Goal: Task Accomplishment & Management: Use online tool/utility

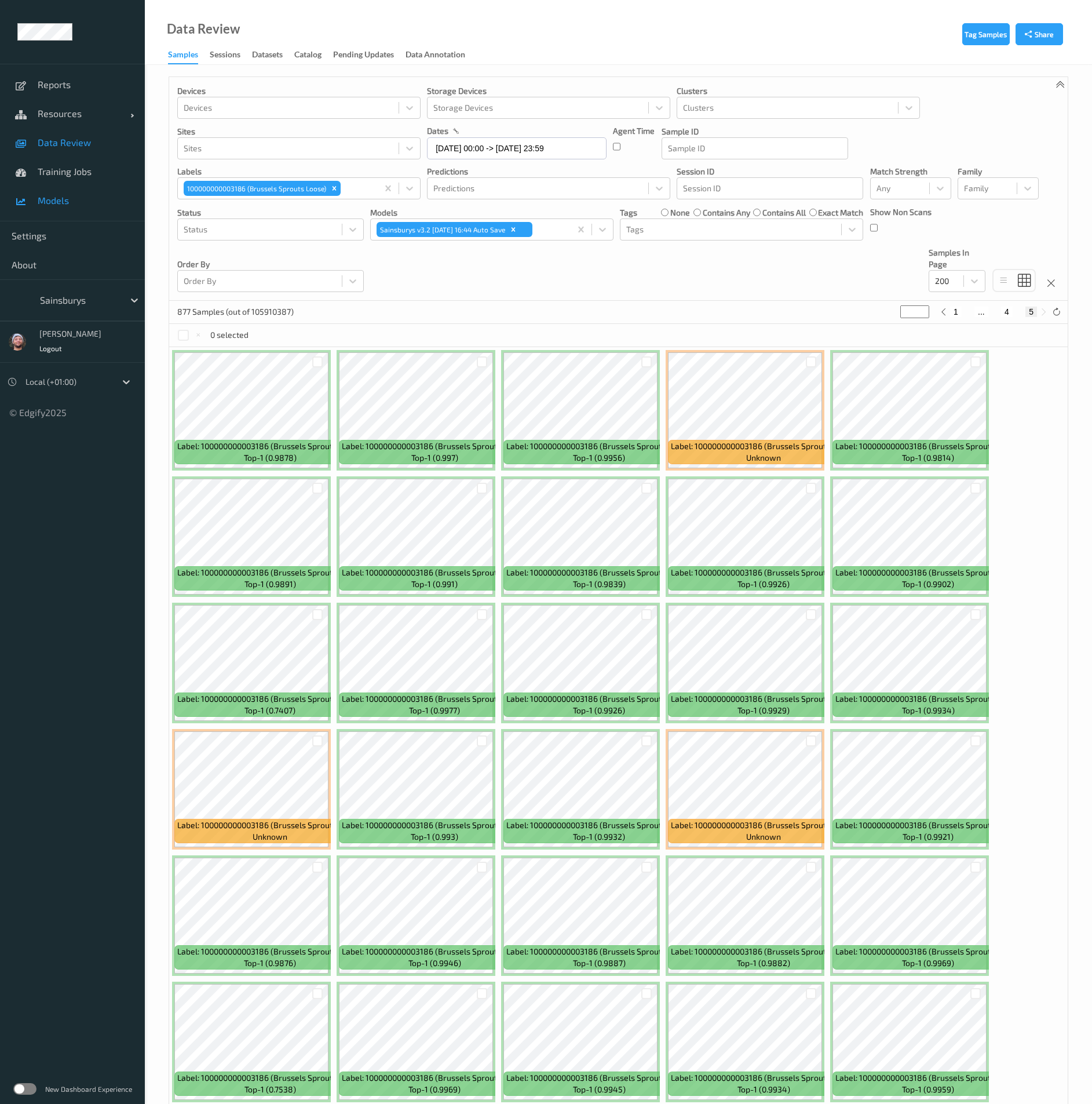
click at [94, 203] on span "Models" at bounding box center [85, 201] width 96 height 12
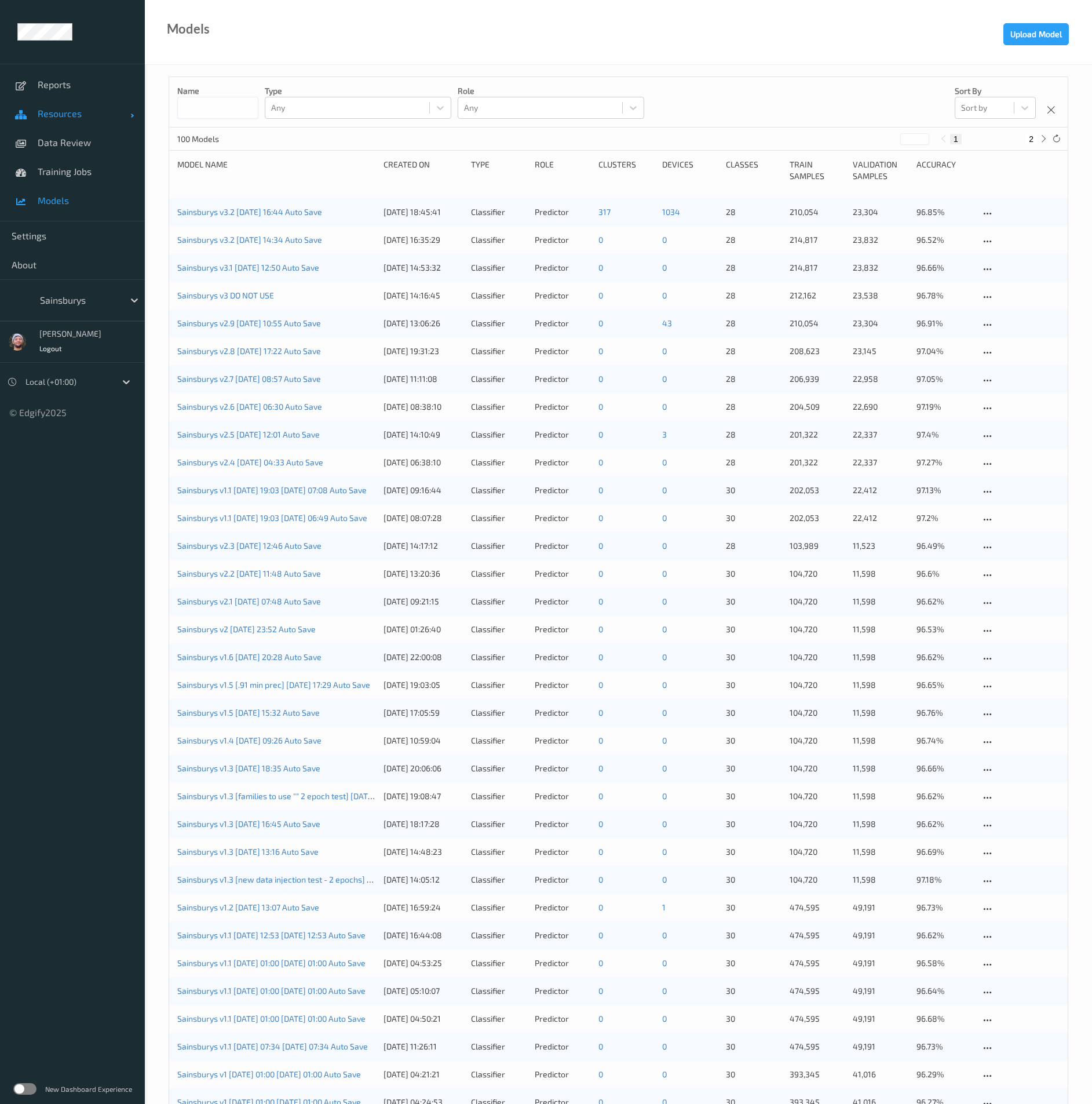
click at [78, 117] on span "Resources" at bounding box center [83, 113] width 93 height 12
click at [67, 143] on span "Devices" at bounding box center [85, 143] width 96 height 12
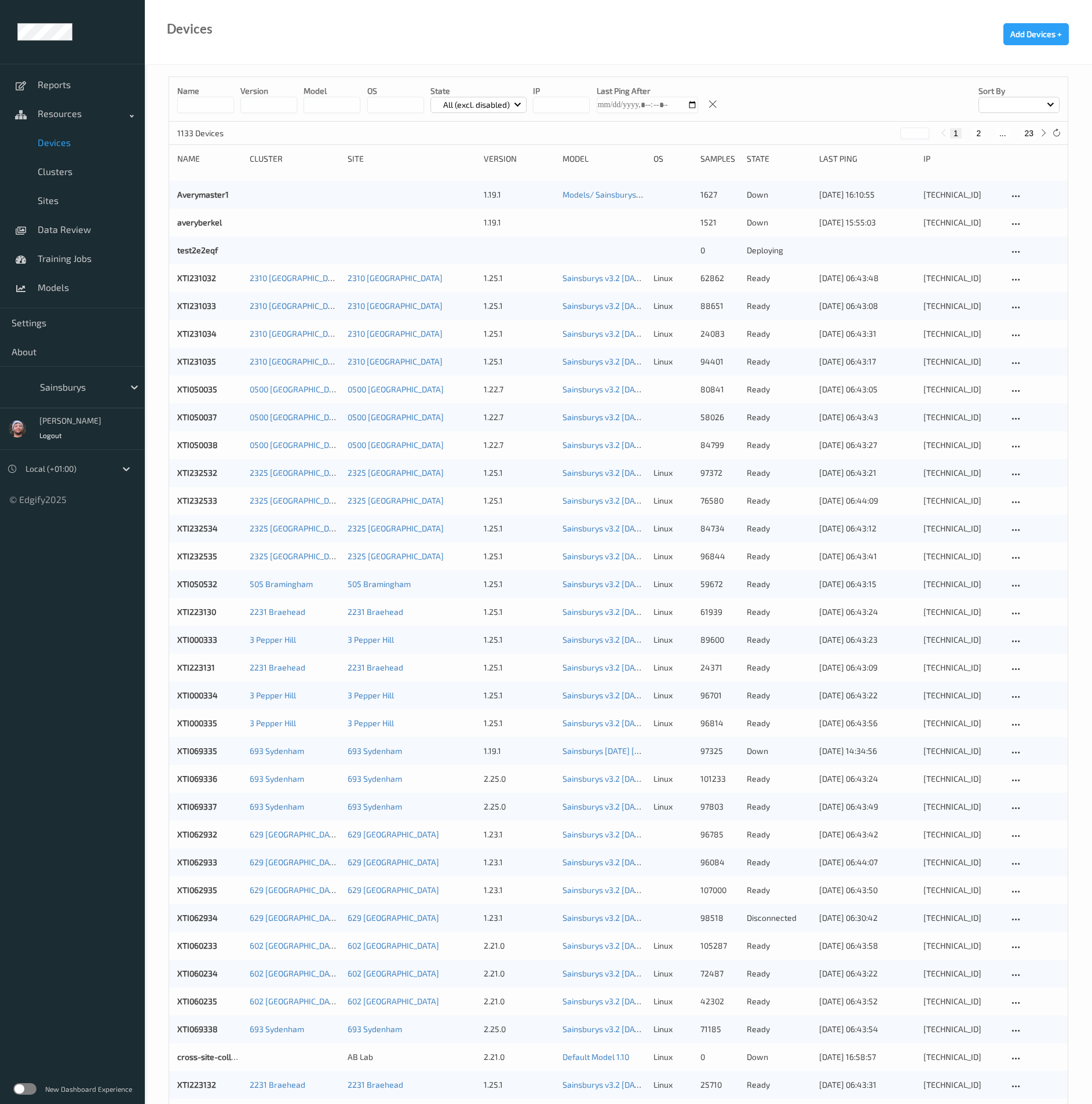
click at [322, 104] on input "string" at bounding box center [332, 104] width 57 height 16
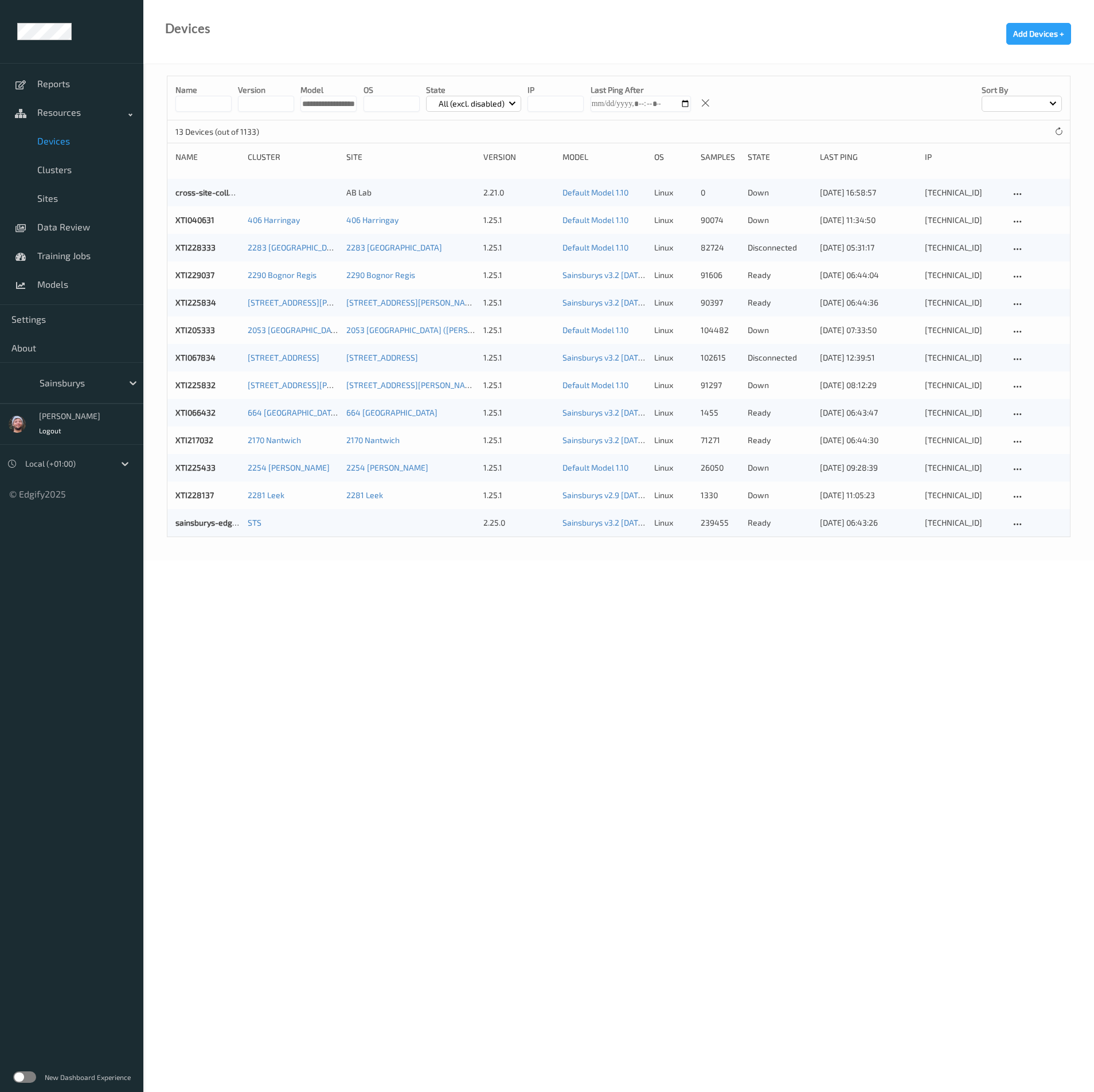
scroll to position [0, 15]
click at [325, 106] on input "string" at bounding box center [328, 103] width 56 height 16
type input "**********"
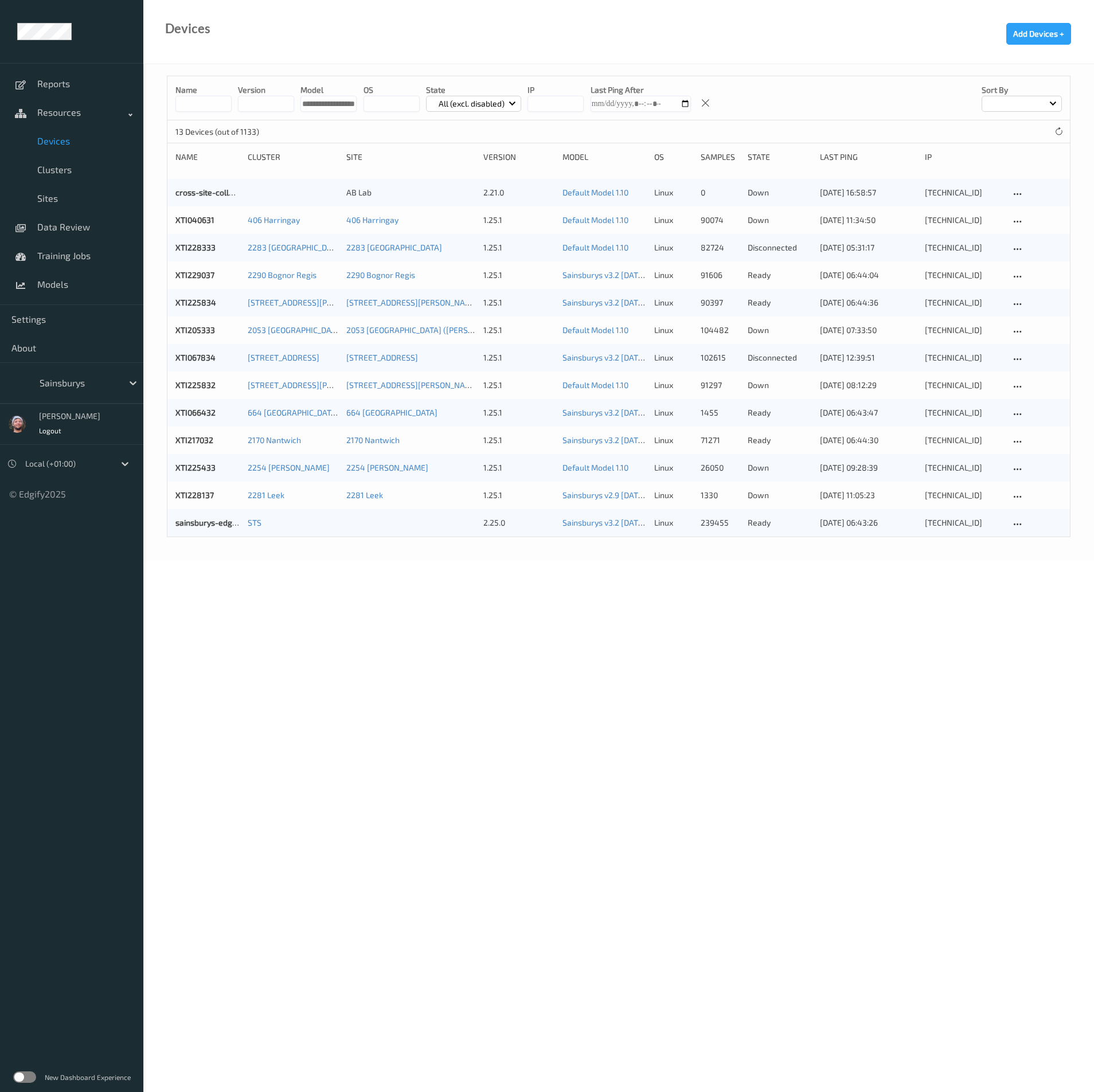
click at [20, 1082] on label at bounding box center [25, 1077] width 23 height 12
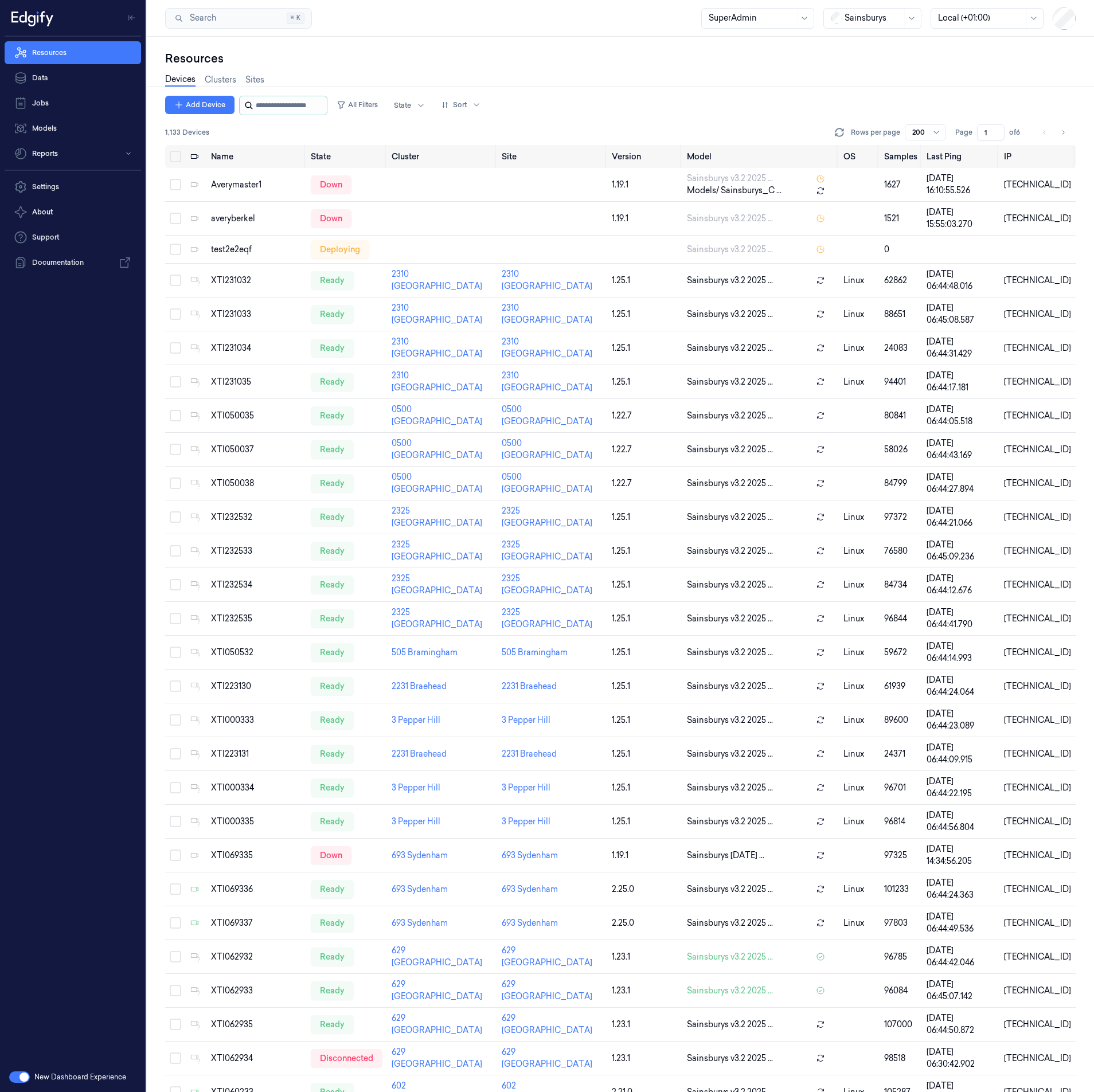
click at [268, 105] on input "string" at bounding box center [290, 106] width 68 height 18
click at [346, 106] on icon "button" at bounding box center [341, 105] width 9 height 9
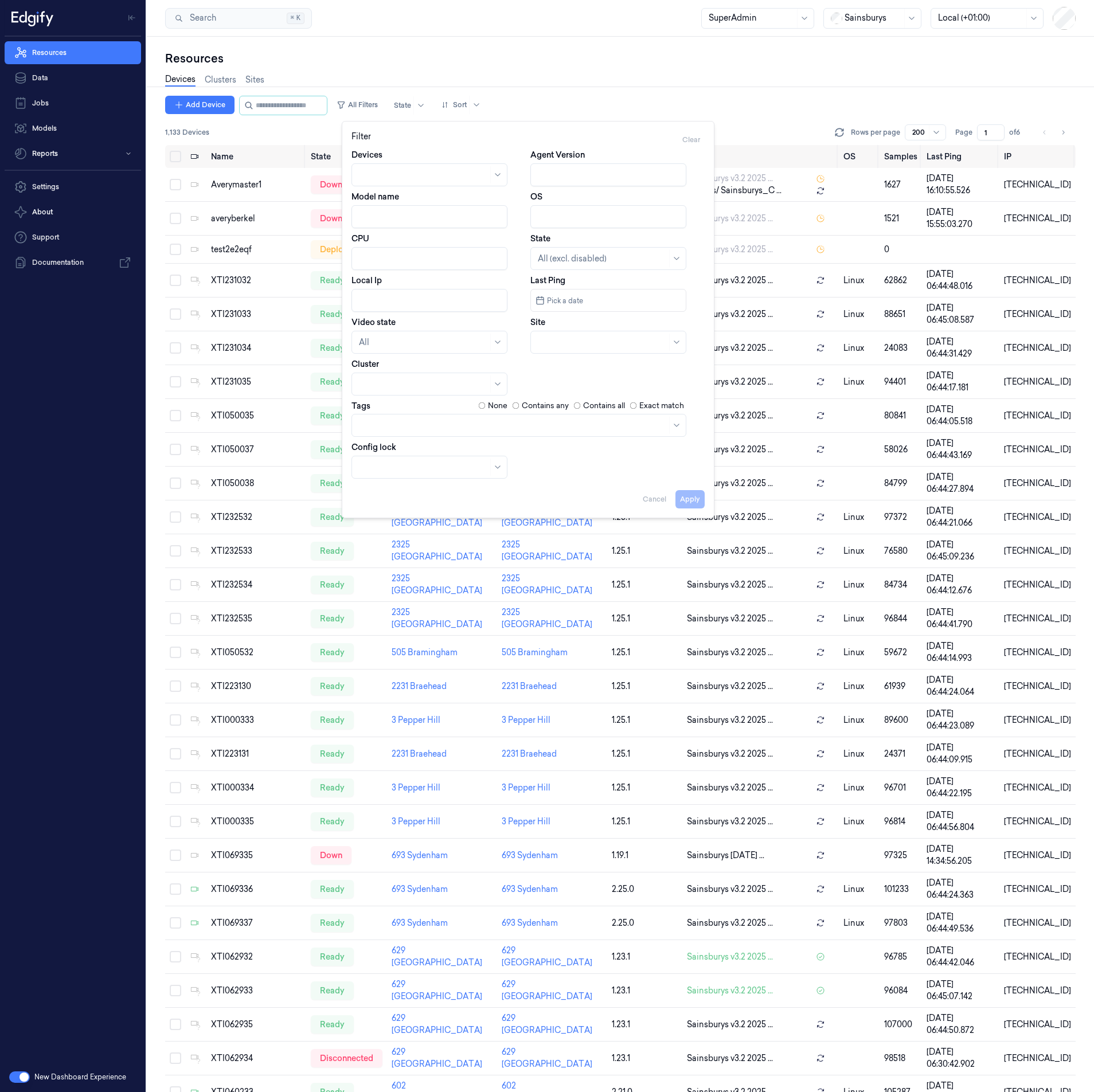
click at [390, 223] on input "Model name" at bounding box center [429, 217] width 156 height 23
paste input "Default Model 1.10"
click at [685, 491] on button "Apply" at bounding box center [690, 499] width 29 height 18
type input "Default Model 1.10"
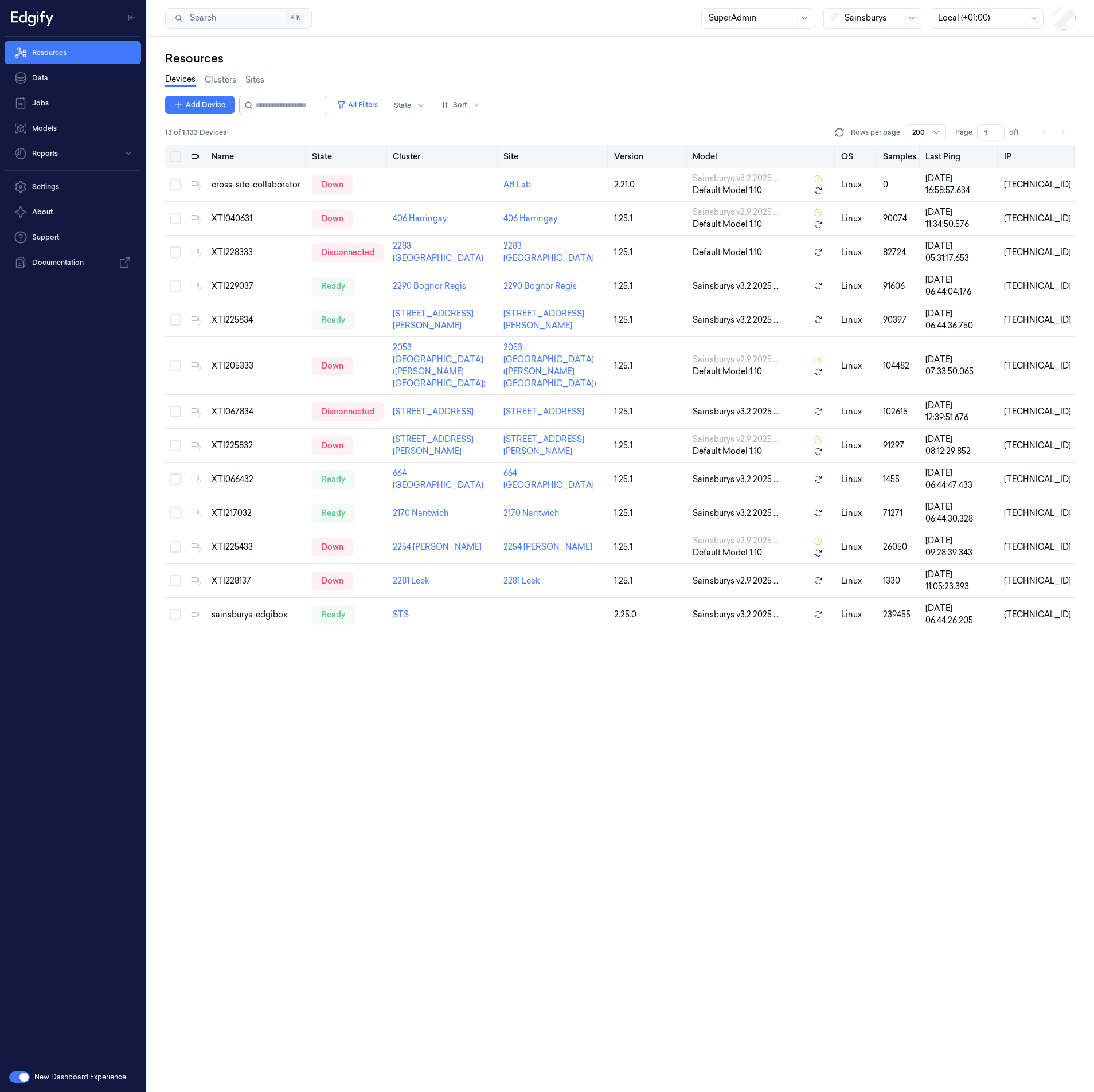
click at [175, 155] on button "Select all" at bounding box center [176, 157] width 12 height 12
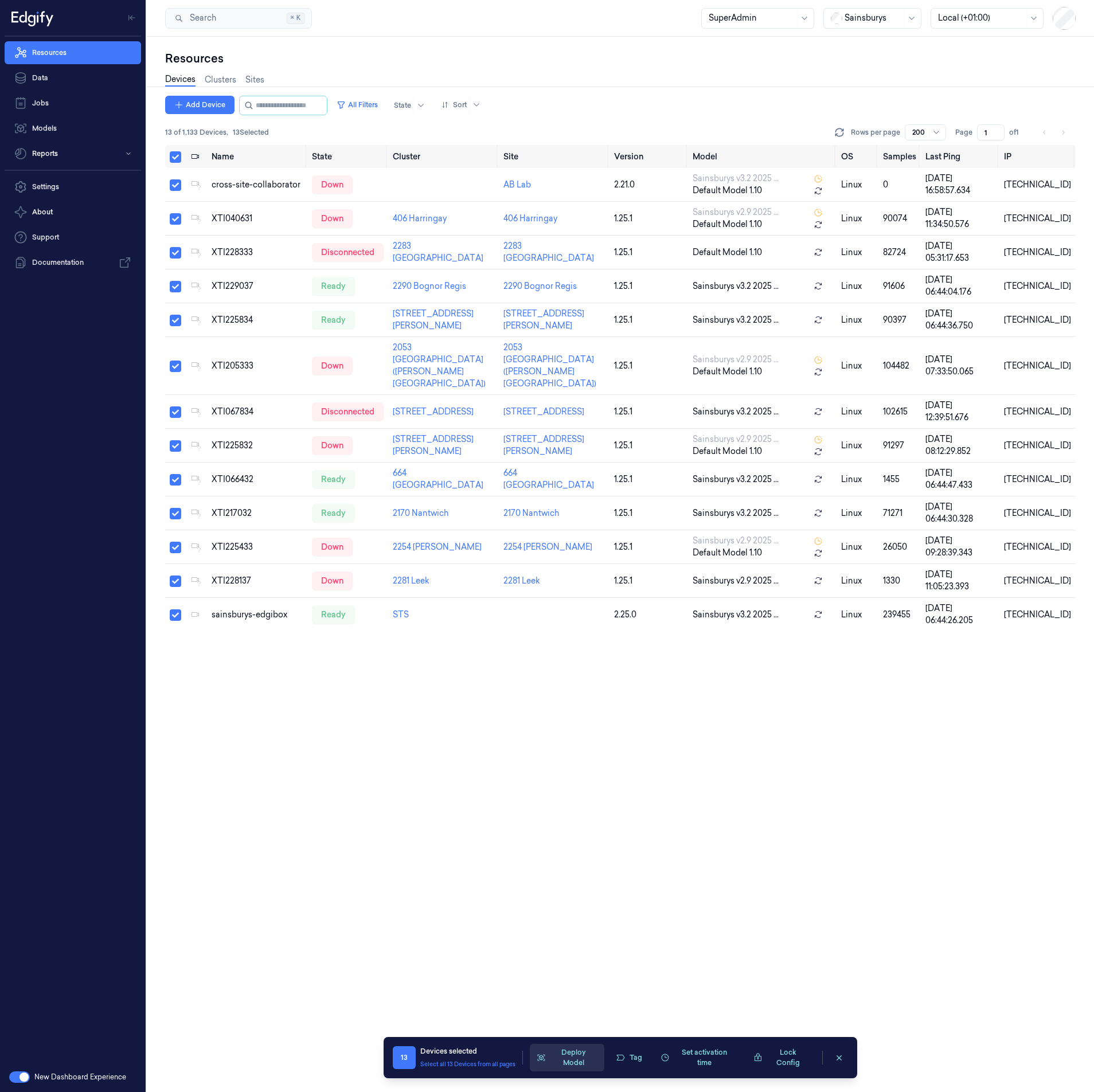
click at [559, 1060] on button "Deploy Model" at bounding box center [567, 1057] width 74 height 27
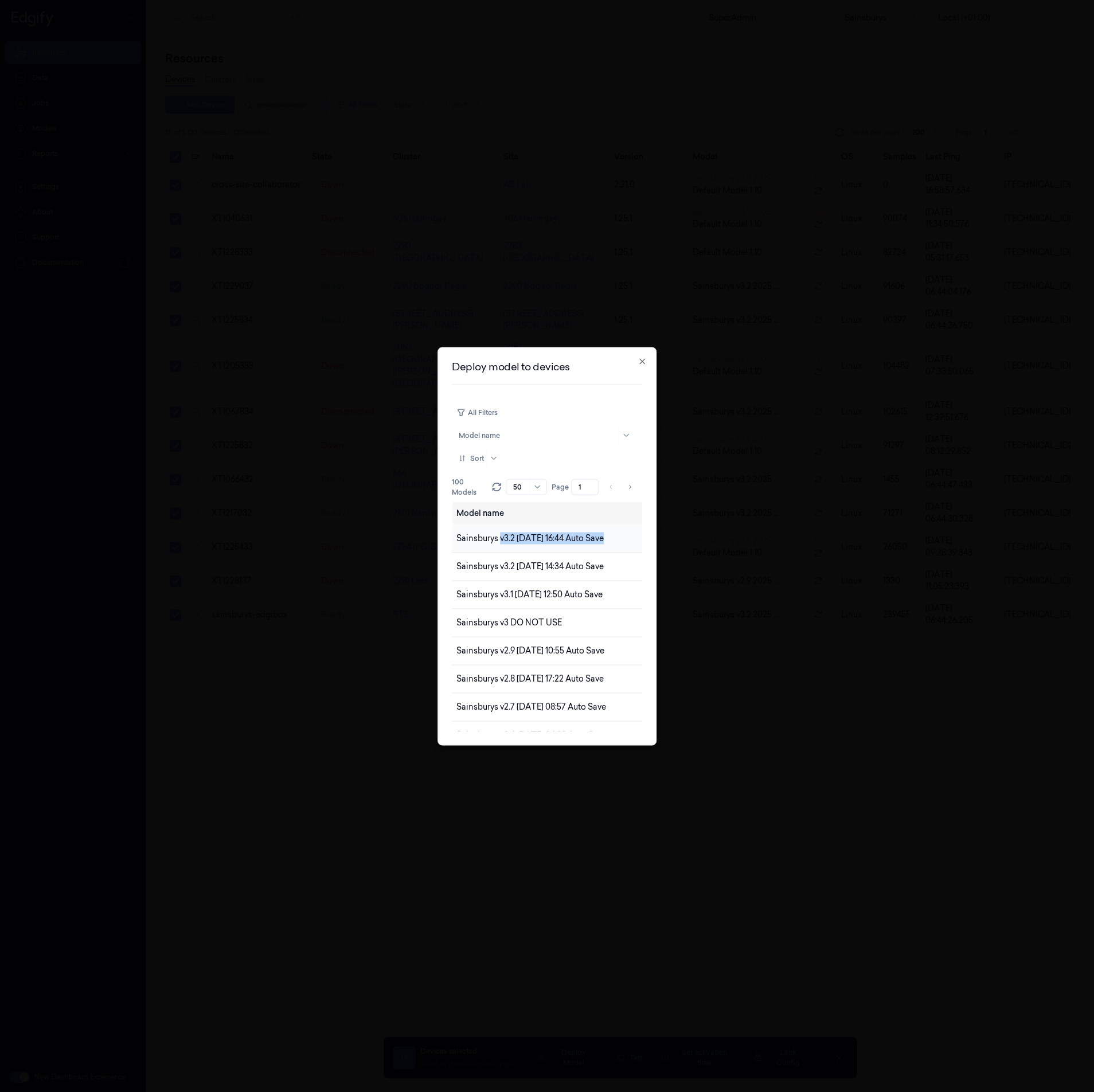
drag, startPoint x: 602, startPoint y: 525, endPoint x: 501, endPoint y: 533, distance: 101.3
click at [501, 533] on td "Sainsburys v3.2 [DATE] 16:44 Auto Save" at bounding box center [597, 539] width 290 height 28
click at [526, 553] on td "Sainsburys v3.2 [DATE] 14:34 Auto Save" at bounding box center [597, 567] width 290 height 28
drag, startPoint x: 562, startPoint y: 539, endPoint x: 503, endPoint y: 539, distance: 59.0
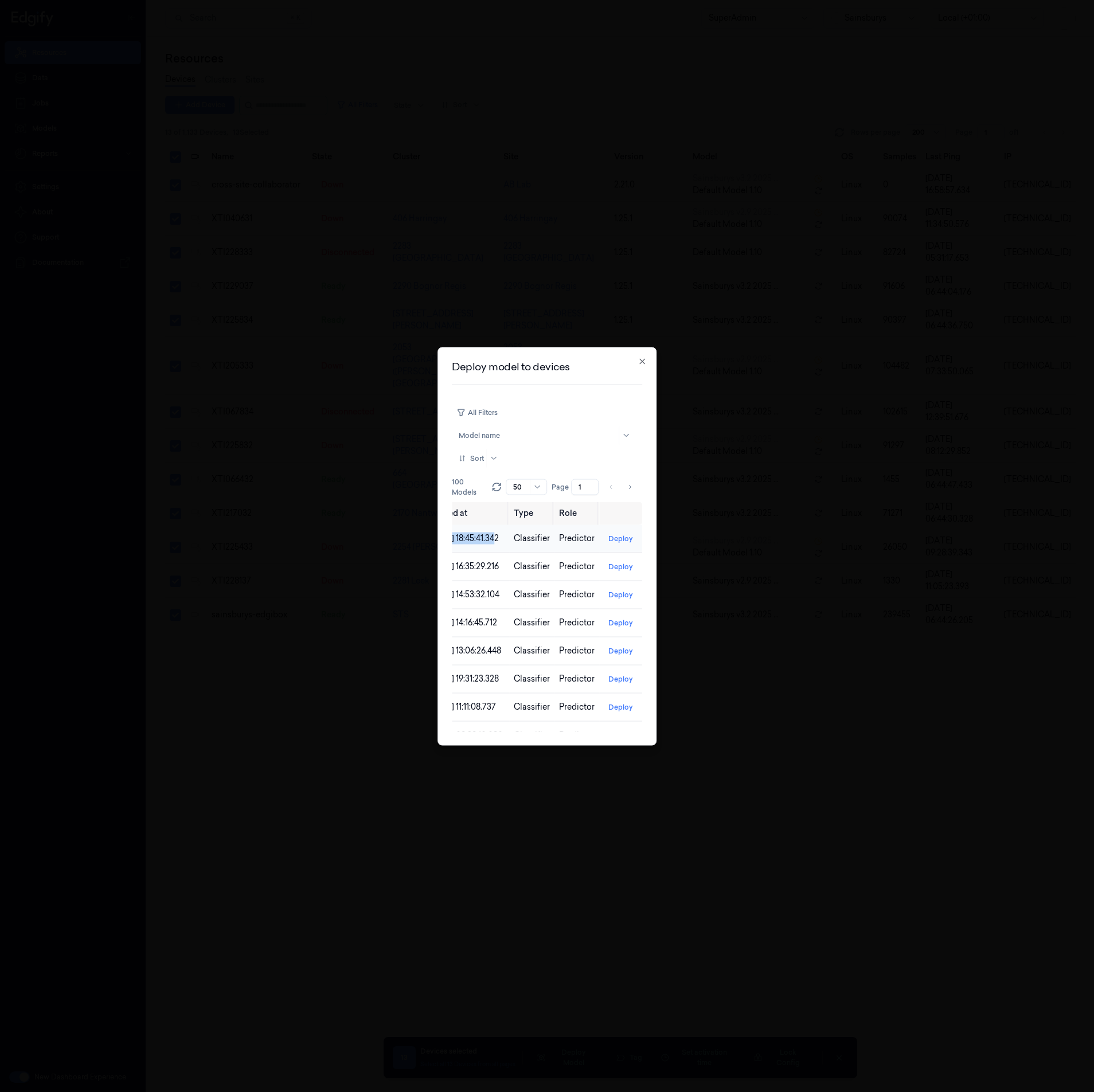
click at [503, 539] on tr "Sainsburys v3.2 [DATE] 16:44 Auto Save [DATE] 18:45:41.342 Classifier Predictor…" at bounding box center [387, 539] width 509 height 28
click at [491, 546] on td "[DATE] 18:45:41.342" at bounding box center [465, 539] width 87 height 28
drag, startPoint x: 549, startPoint y: 539, endPoint x: 560, endPoint y: 537, distance: 11.2
click at [560, 537] on tr "Sainsburys v3.2 [DATE] 16:44 Auto Save [DATE] 18:45:41.342 Classifier Predictor…" at bounding box center [387, 539] width 509 height 28
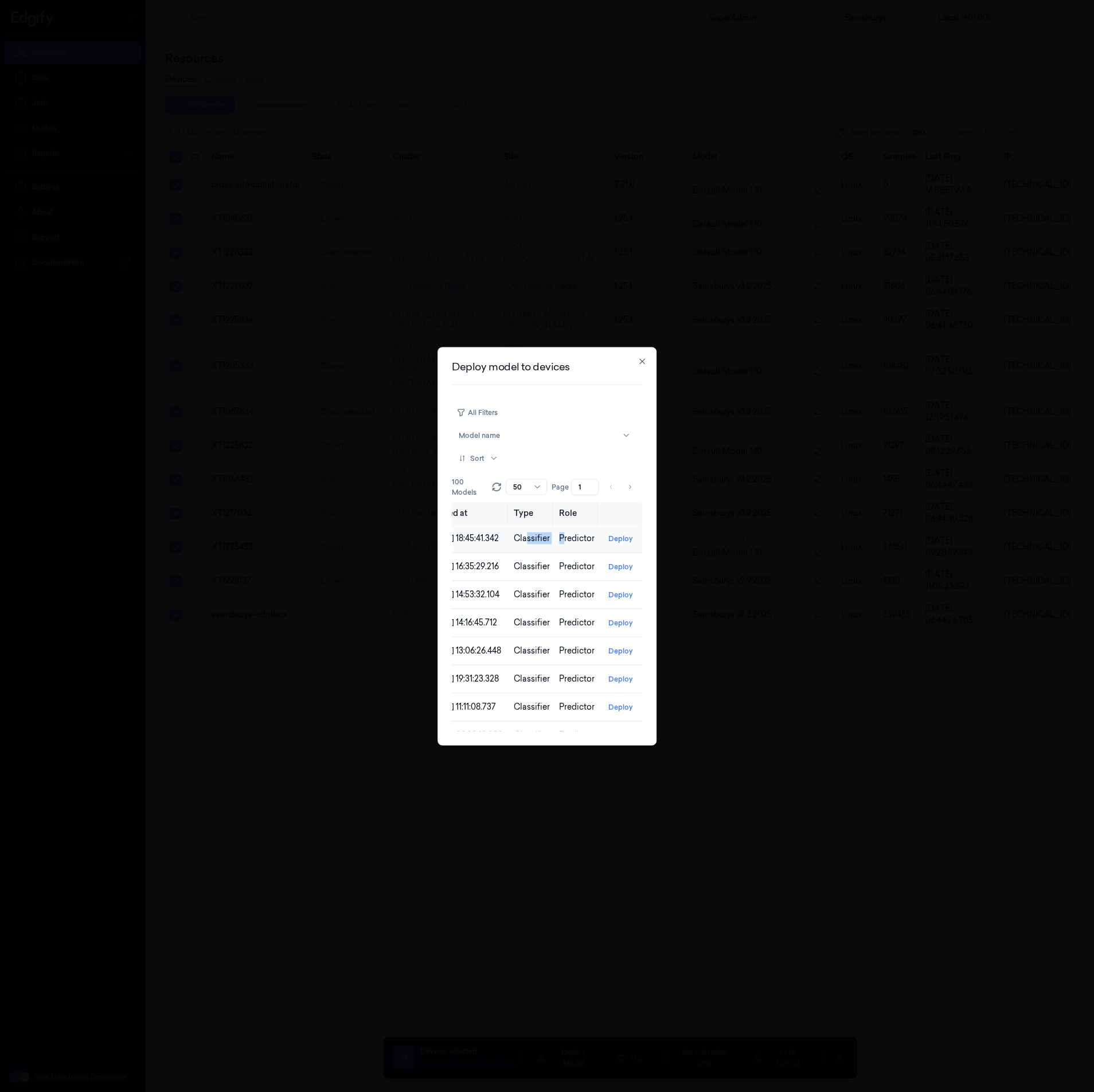
click at [560, 537] on span "Predictor" at bounding box center [577, 538] width 35 height 11
click at [608, 537] on button "Deploy" at bounding box center [620, 539] width 34 height 18
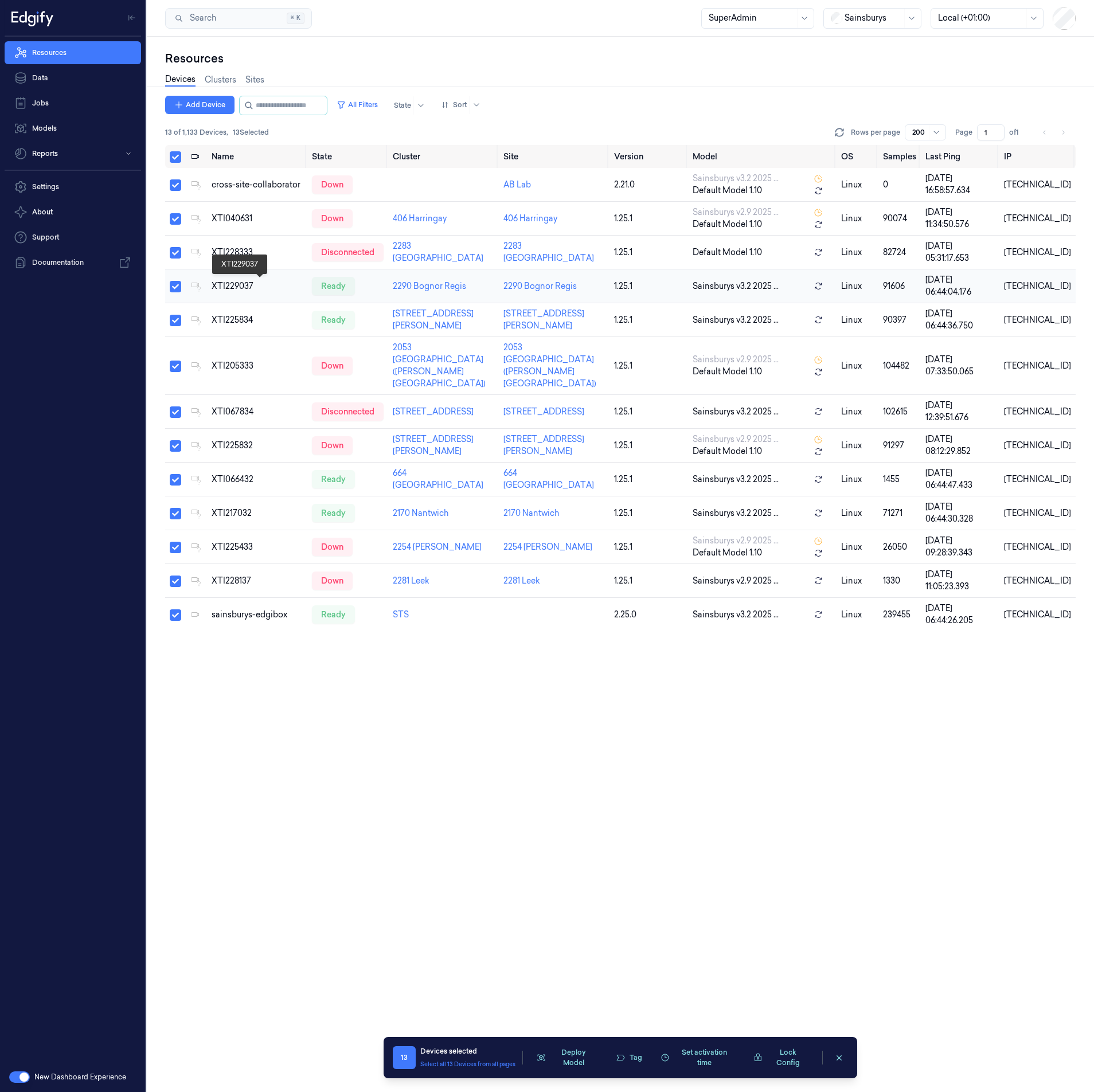
click at [249, 286] on div "XTI229037" at bounding box center [257, 286] width 92 height 12
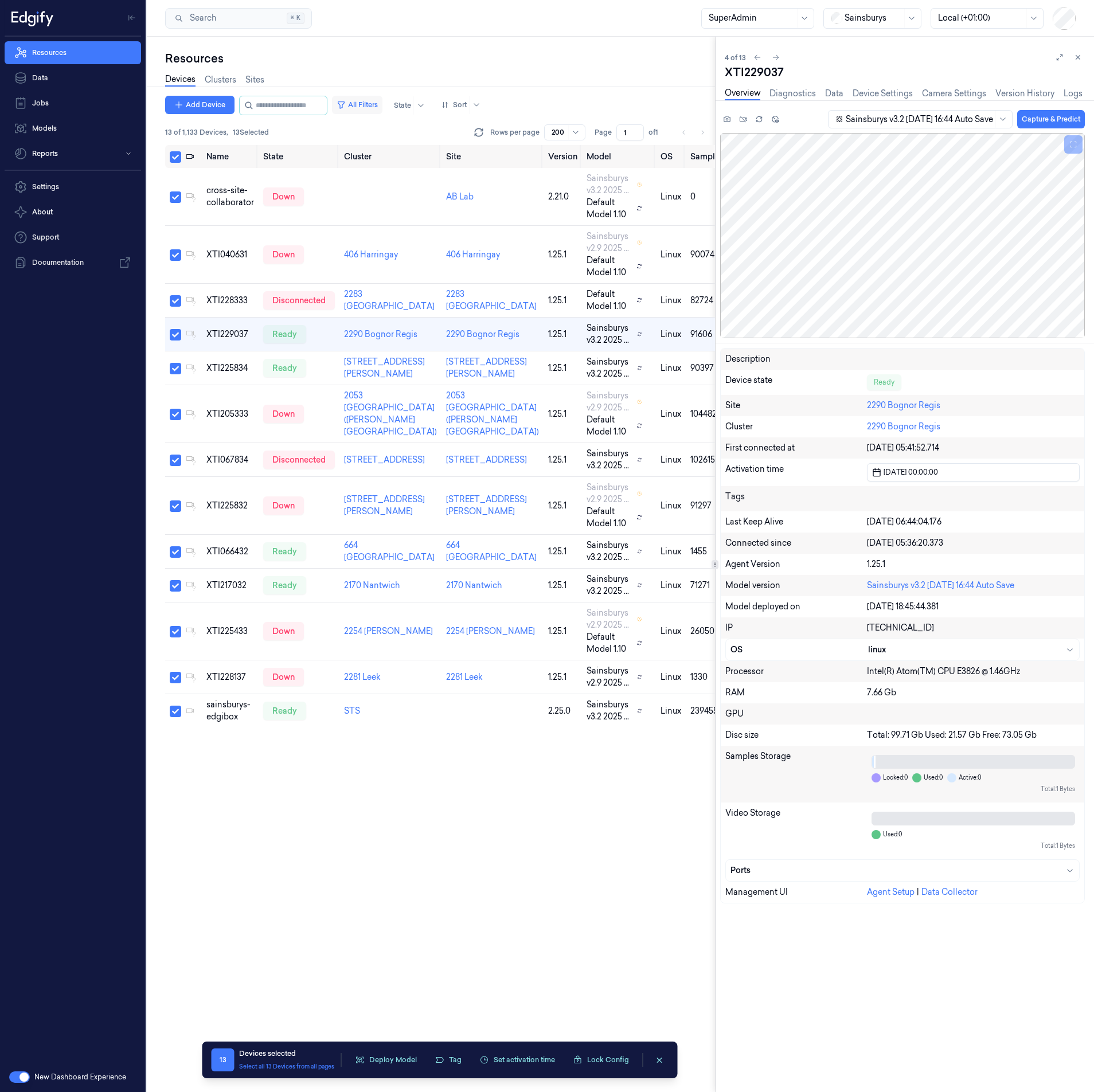
click at [378, 106] on button "All Filters" at bounding box center [356, 105] width 50 height 18
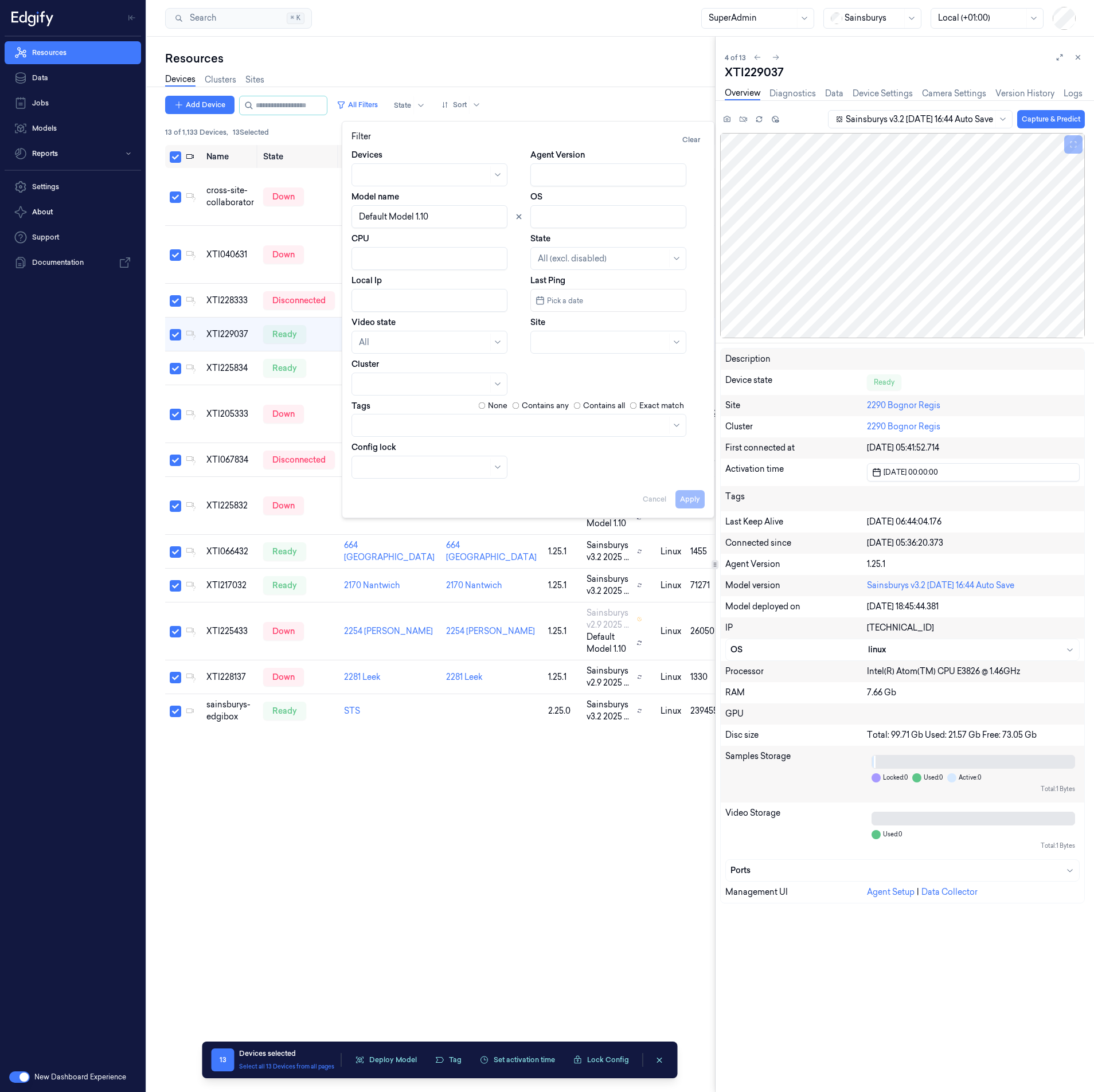
click at [417, 207] on input "Model name" at bounding box center [429, 217] width 156 height 23
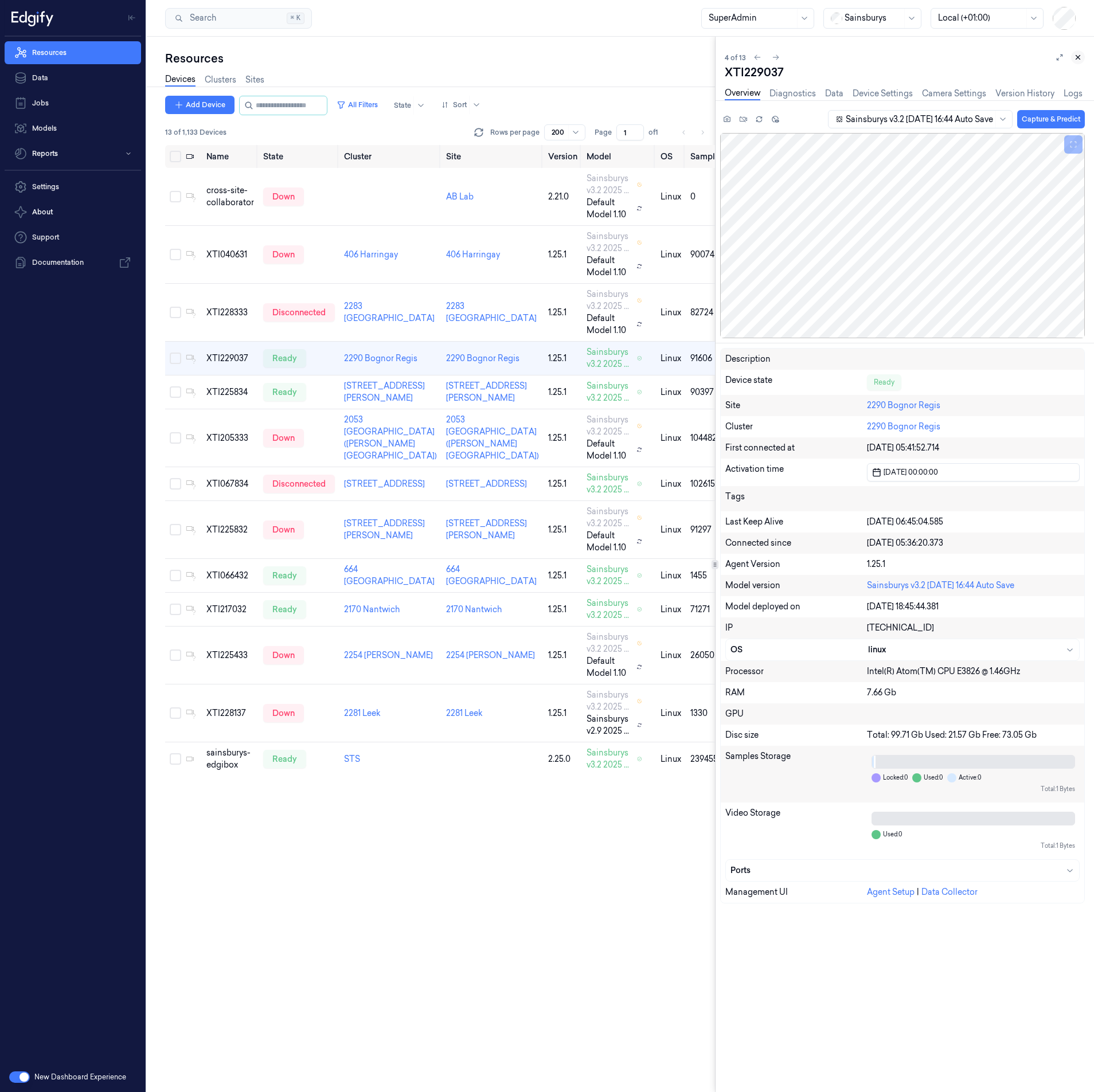
click at [1078, 55] on icon at bounding box center [1078, 58] width 8 height 8
